Goal: Transaction & Acquisition: Subscribe to service/newsletter

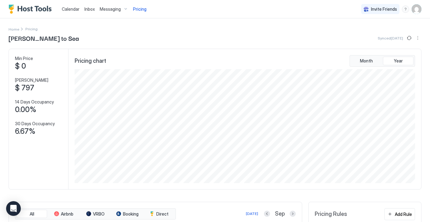
scroll to position [114, 342]
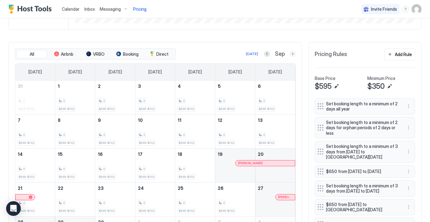
click at [293, 55] on button "Next month" at bounding box center [293, 54] width 6 height 6
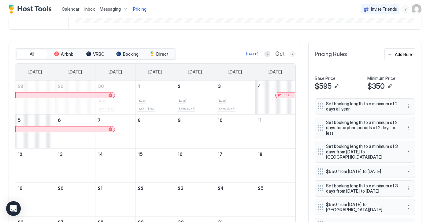
click at [293, 55] on button "Next month" at bounding box center [293, 54] width 6 height 6
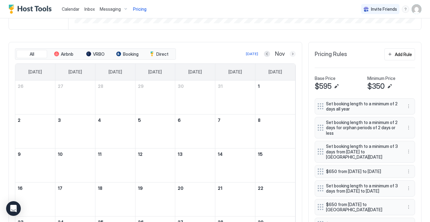
click at [293, 55] on button "Next month" at bounding box center [293, 54] width 6 height 6
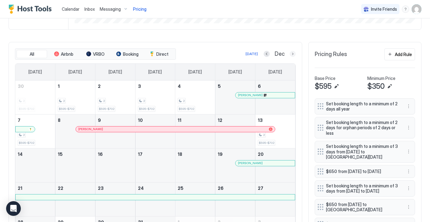
click at [293, 55] on button "Next month" at bounding box center [293, 54] width 6 height 6
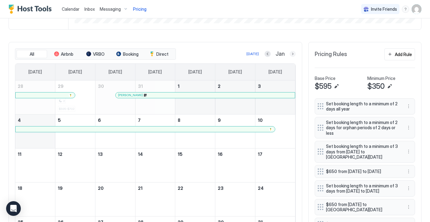
click at [293, 55] on button "Next month" at bounding box center [293, 54] width 6 height 6
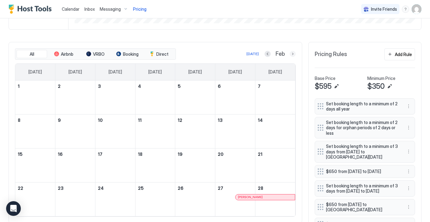
click at [293, 55] on button "Next month" at bounding box center [293, 54] width 6 height 6
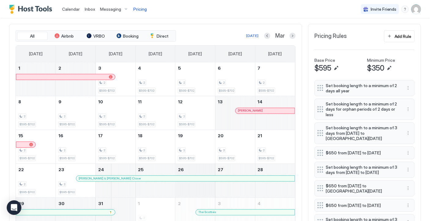
scroll to position [178, 0]
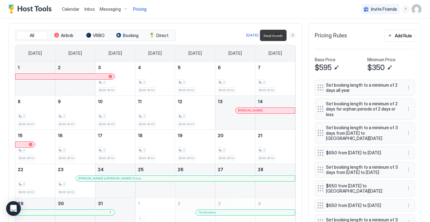
click at [294, 37] on button "Next month" at bounding box center [293, 35] width 6 height 6
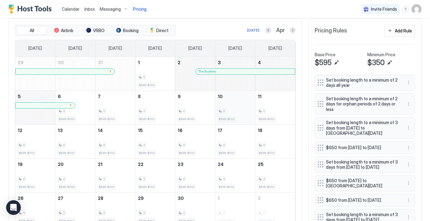
scroll to position [181, 0]
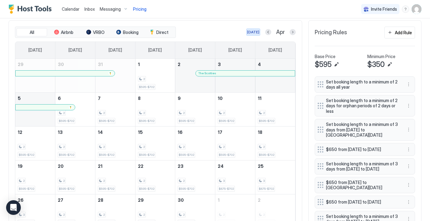
click at [258, 31] on div "[DATE]" at bounding box center [253, 32] width 12 height 6
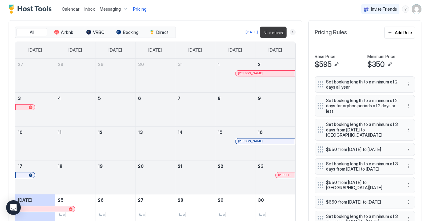
click at [292, 32] on button "Next month" at bounding box center [293, 32] width 6 height 6
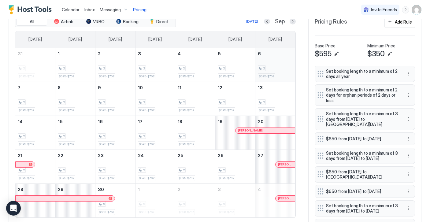
scroll to position [194, 0]
